Goal: Task Accomplishment & Management: Use online tool/utility

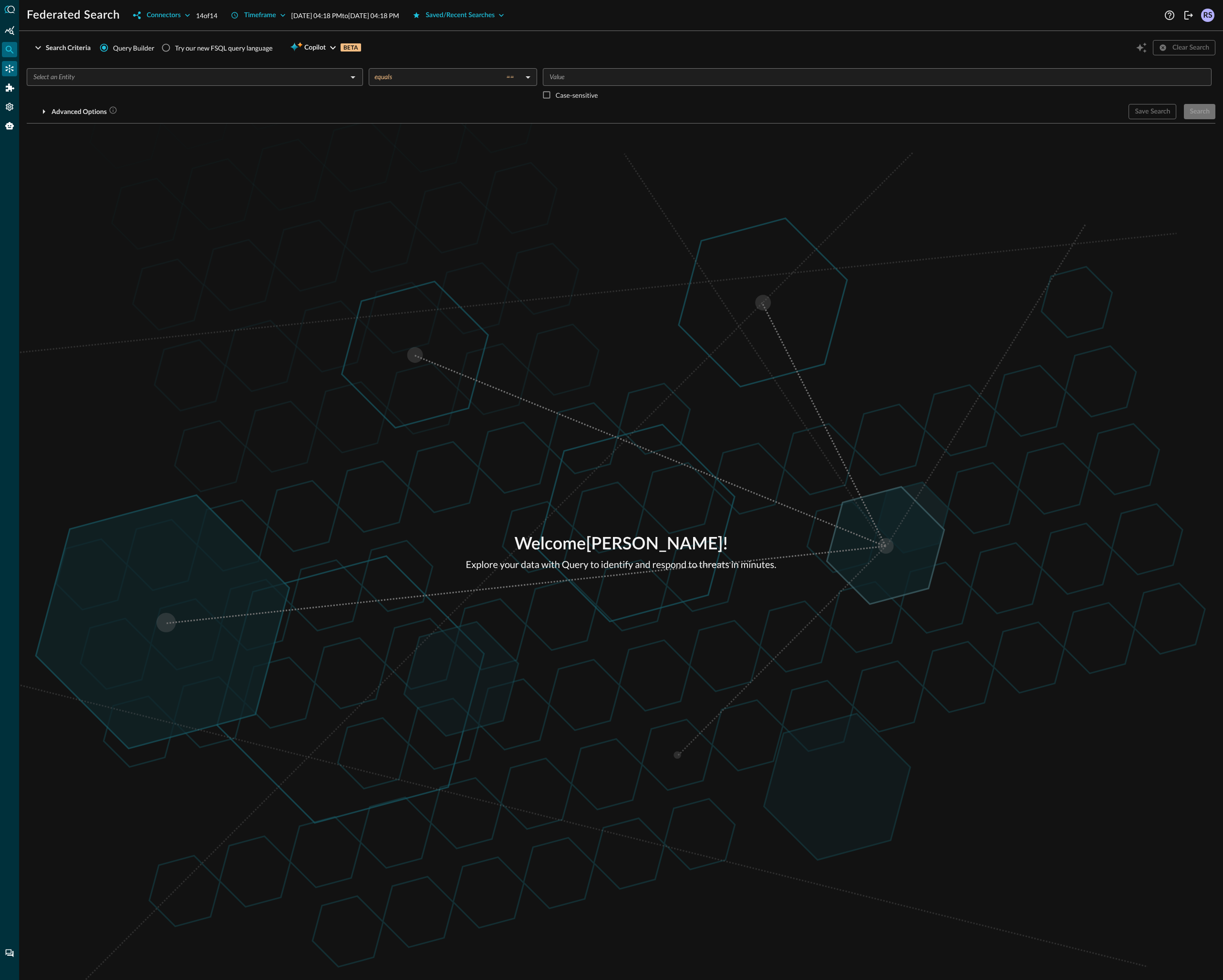
click at [5, 67] on icon "Connectors" at bounding box center [9, 68] width 10 height 10
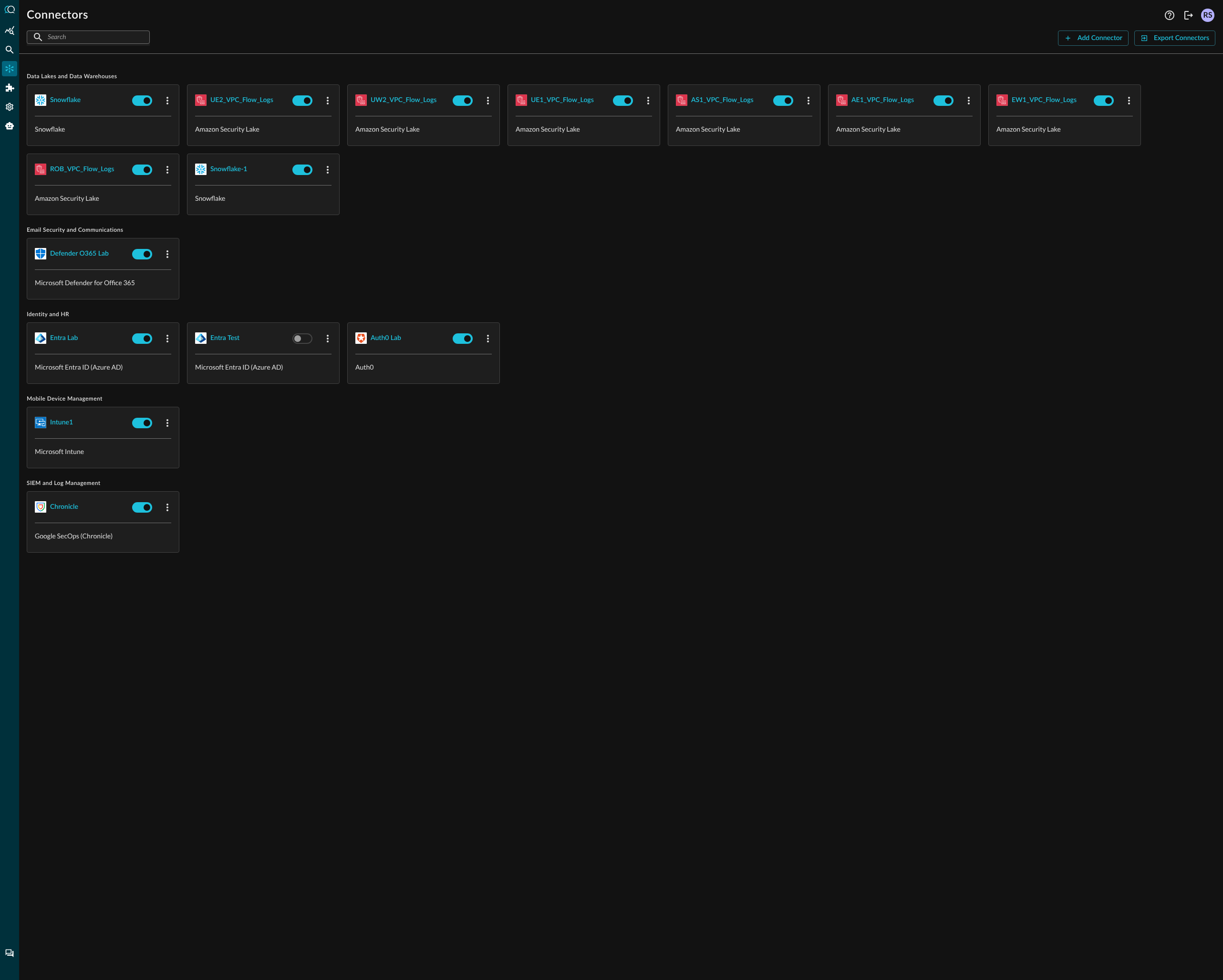
click at [466, 231] on span "Email Security and Communications" at bounding box center [621, 230] width 1189 height 8
click at [73, 97] on div "snowflake" at bounding box center [65, 101] width 30 height 12
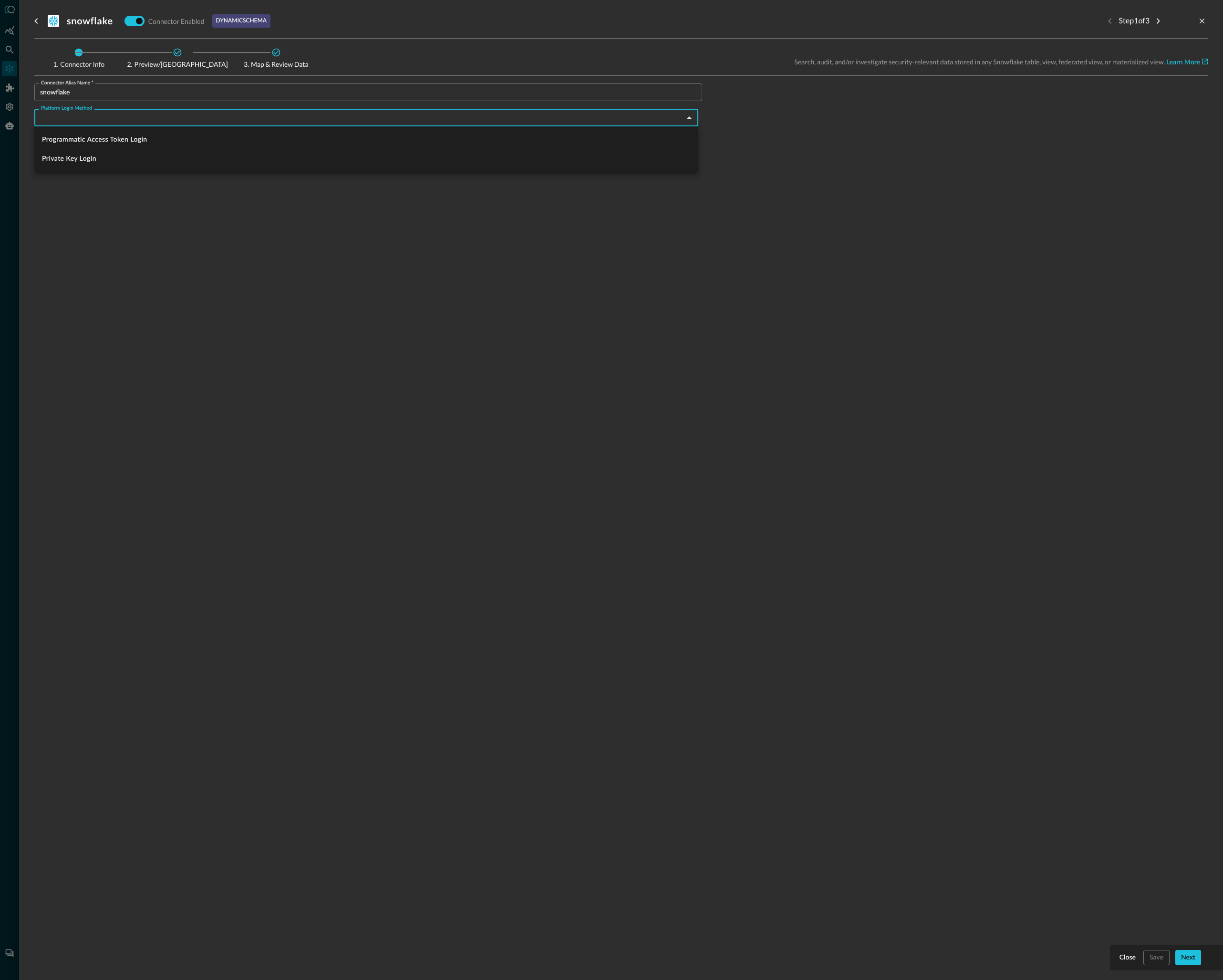
click at [156, 119] on body "Connectors Help Logout RS ​ ​ Add Connector Export Connectors Data Lakes and Da…" at bounding box center [611, 490] width 1223 height 980
click at [134, 142] on li "Programmatic Access Token Login" at bounding box center [366, 140] width 664 height 19
type input "programmaticAccessTokenLogin"
